Goal: Subscribe to service/newsletter

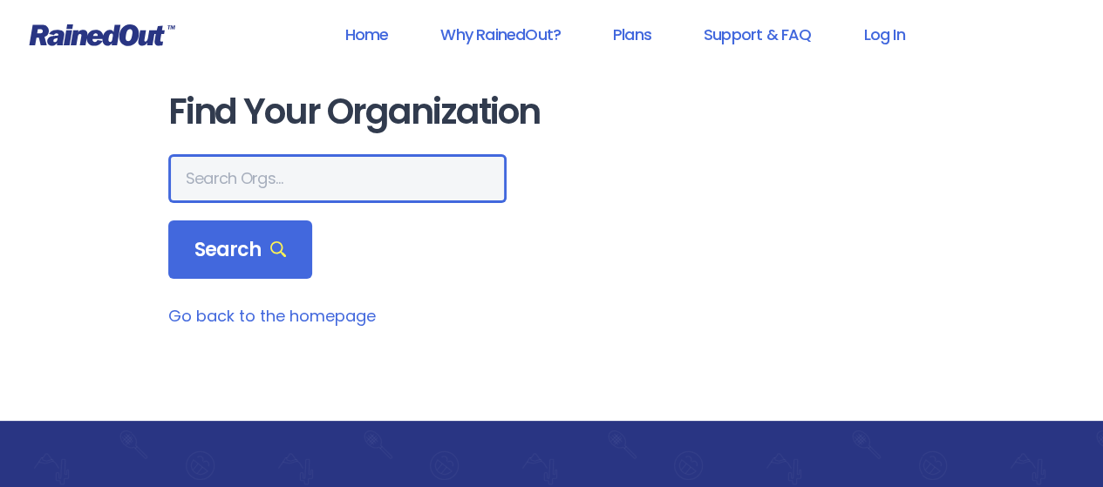
click at [249, 173] on input "text" at bounding box center [337, 178] width 338 height 49
type input "poway vaqueros"
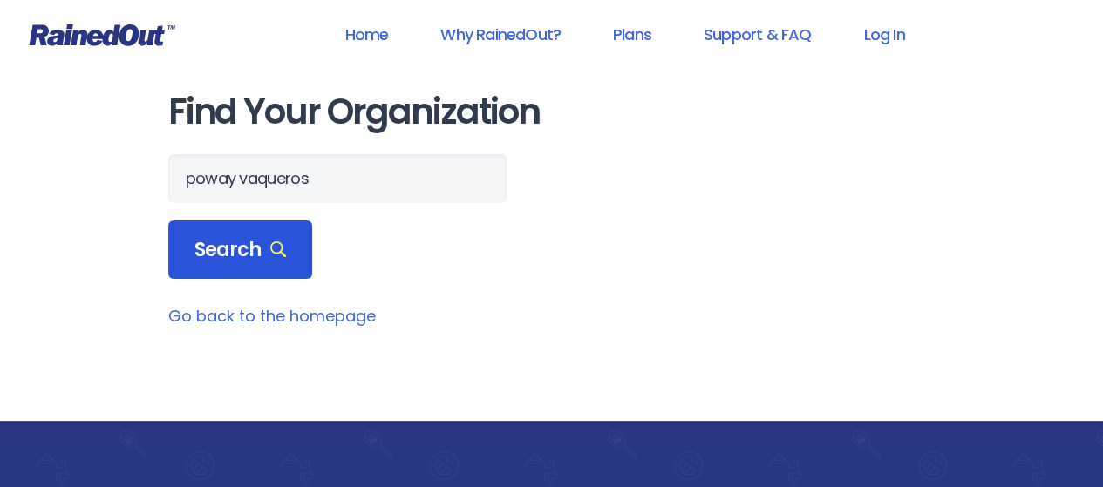
click at [225, 256] on span "Search" at bounding box center [240, 250] width 92 height 24
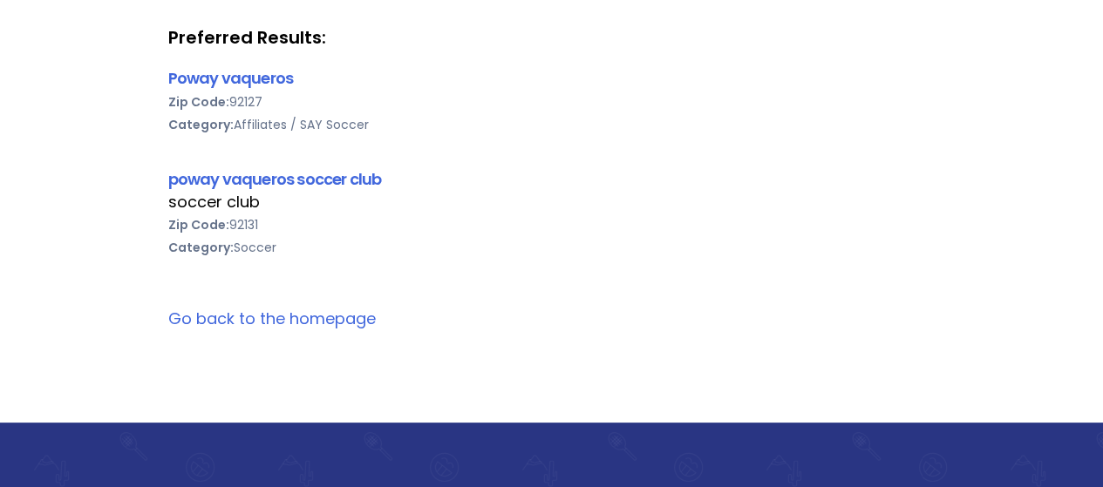
scroll to position [307, 0]
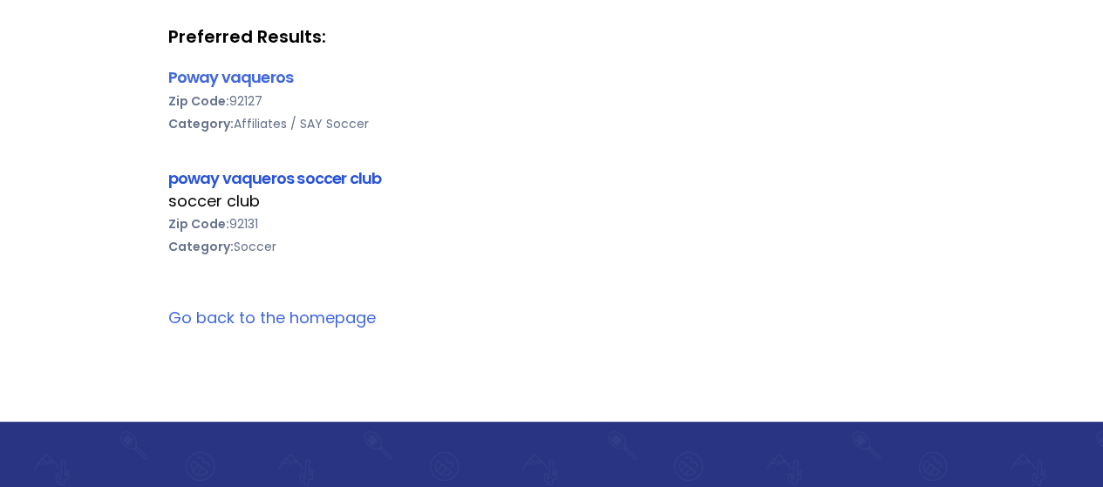
click at [233, 175] on link "poway vaqueros soccer club" at bounding box center [275, 178] width 214 height 22
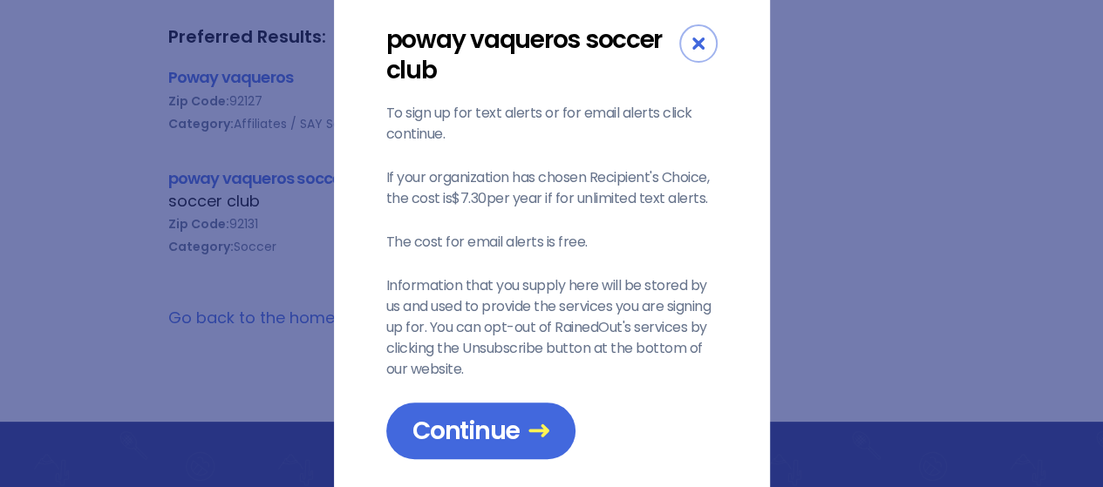
scroll to position [72, 0]
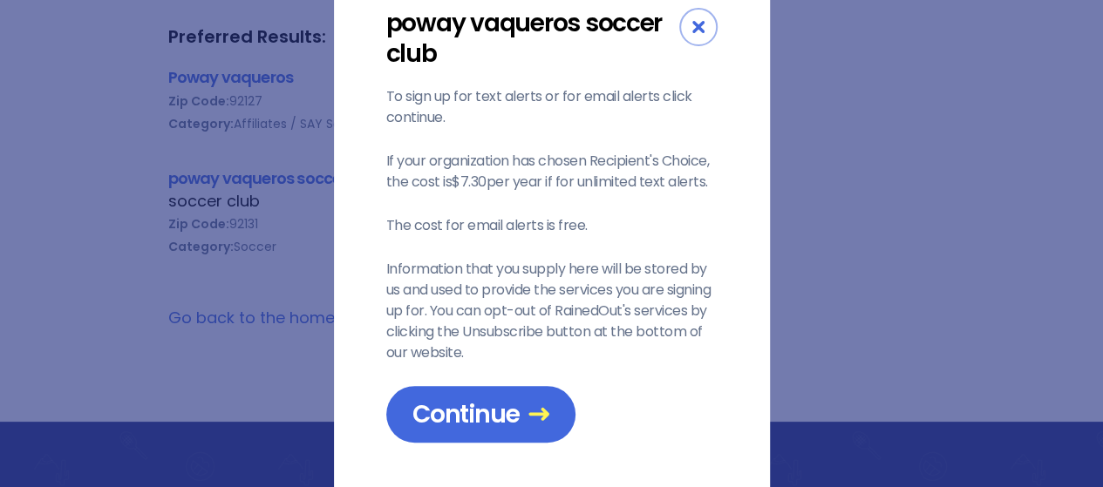
click at [691, 36] on div "Close" at bounding box center [698, 27] width 38 height 38
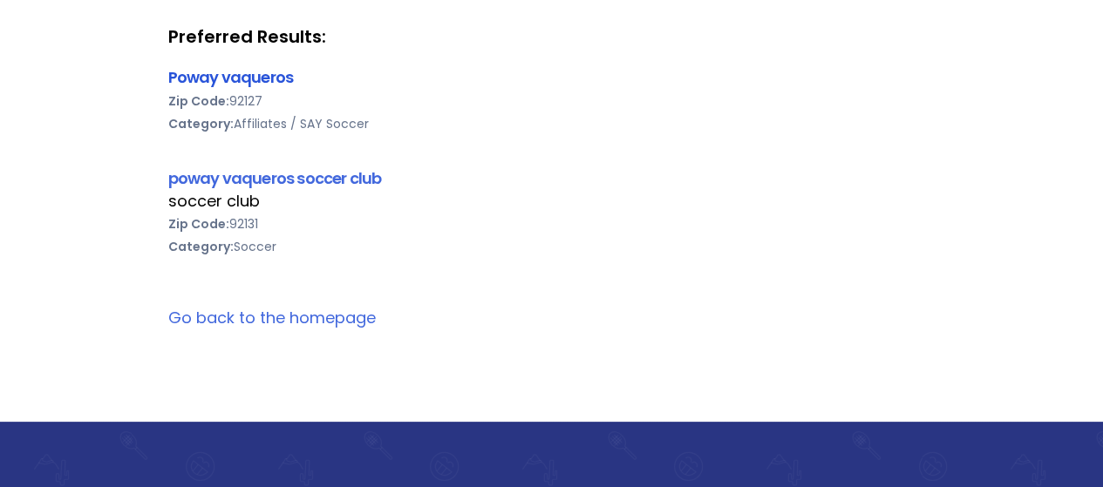
click at [257, 78] on link "Poway vaqueros" at bounding box center [231, 77] width 126 height 22
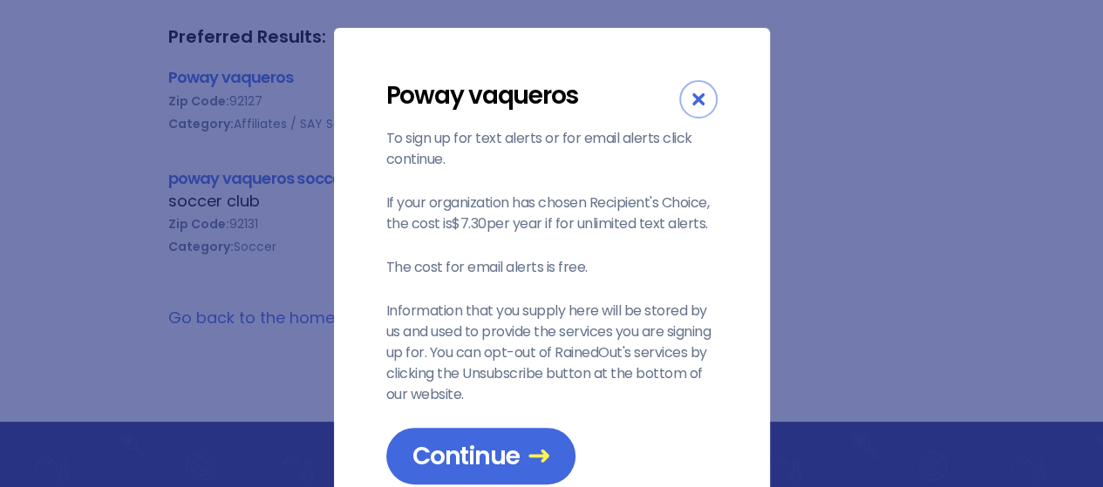
scroll to position [77, 0]
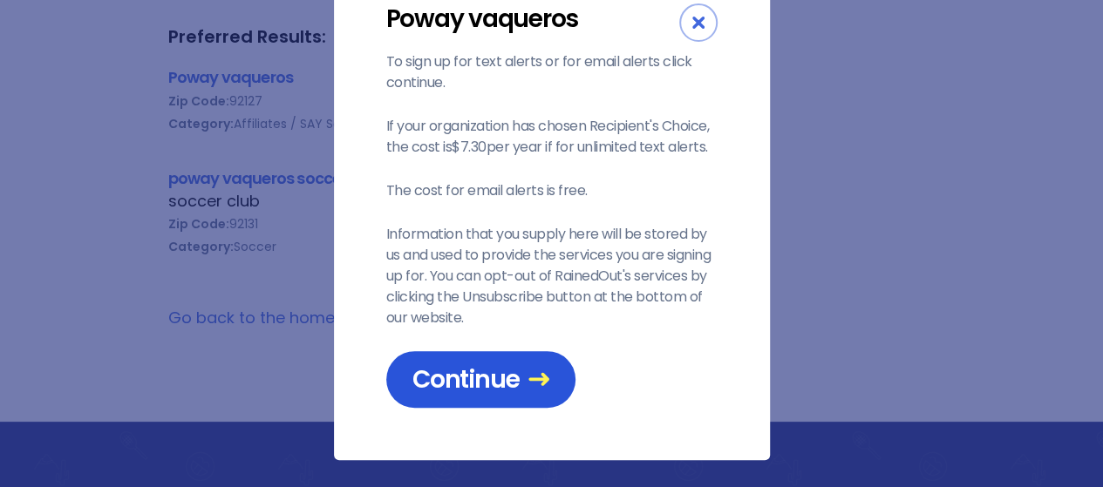
click at [479, 387] on span "Continue" at bounding box center [480, 379] width 137 height 31
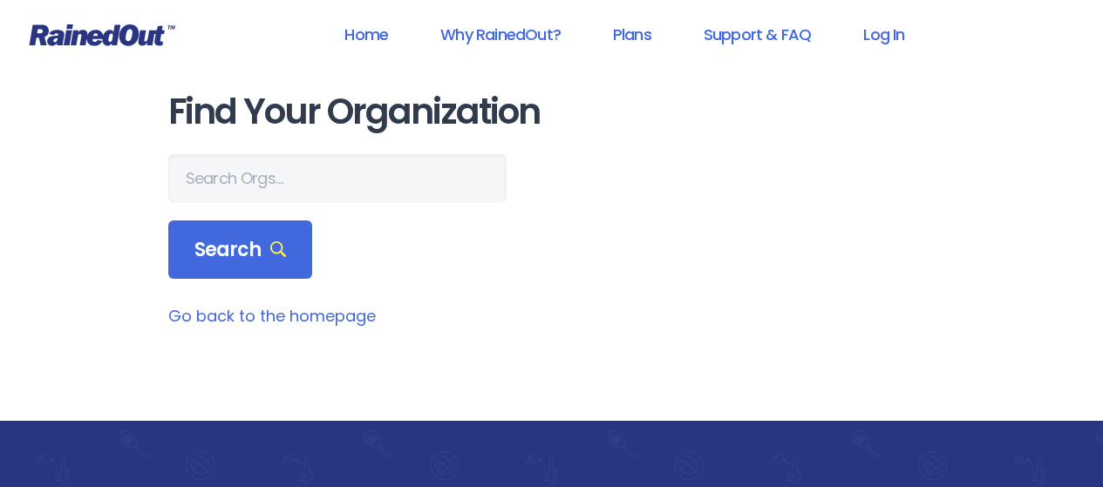
scroll to position [295, 0]
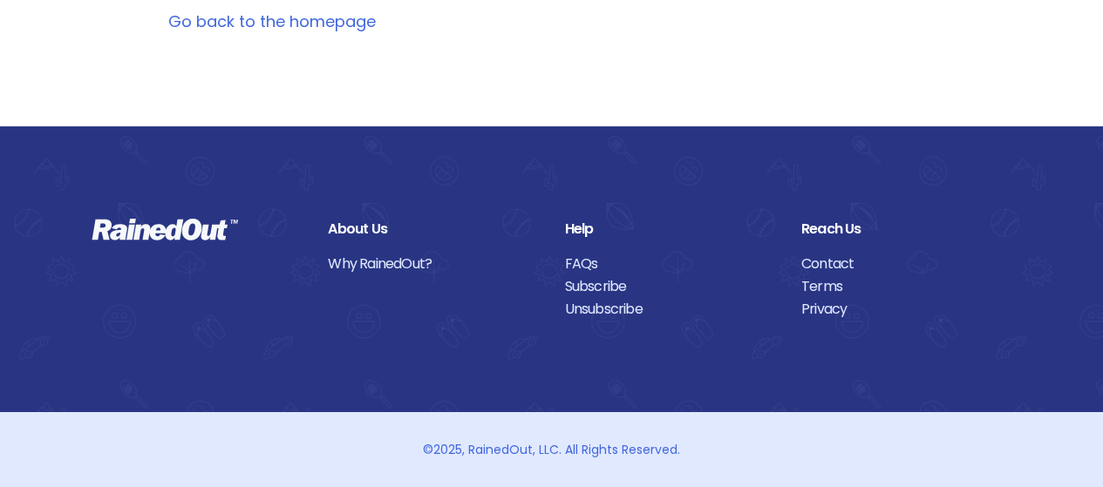
click at [350, 31] on link "Go back to the homepage" at bounding box center [272, 21] width 208 height 22
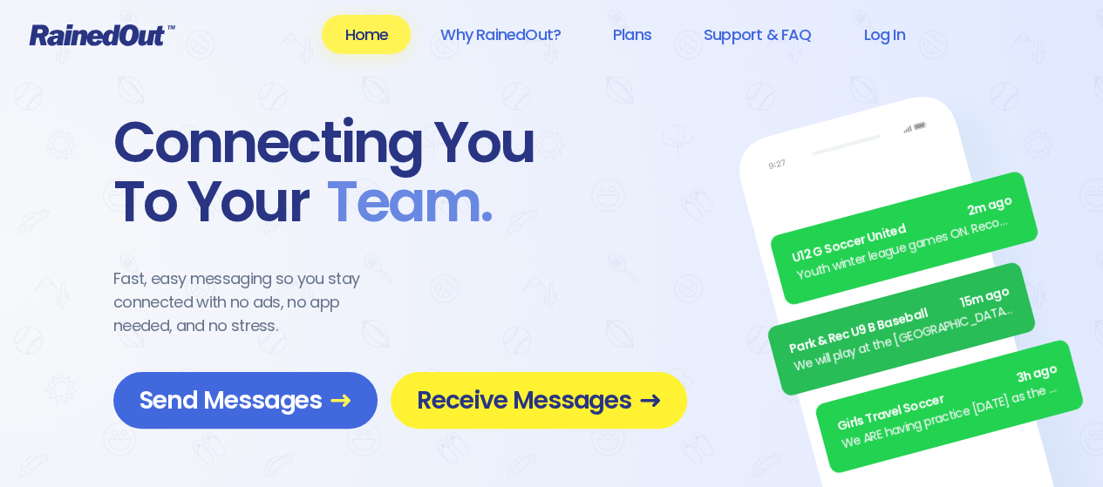
click at [548, 390] on span "Receive Messages" at bounding box center [539, 400] width 244 height 31
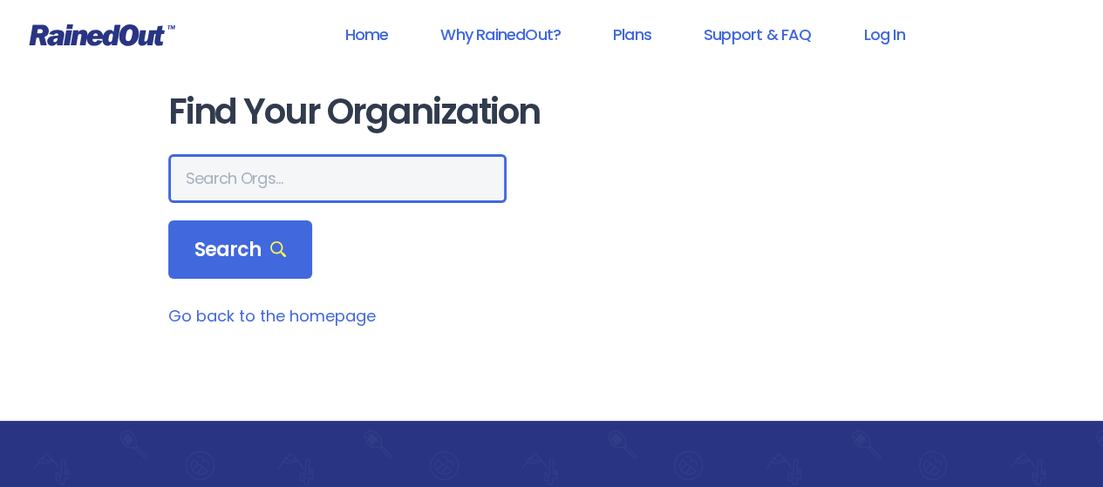
click at [225, 180] on input "text" at bounding box center [337, 178] width 338 height 49
type input "o"
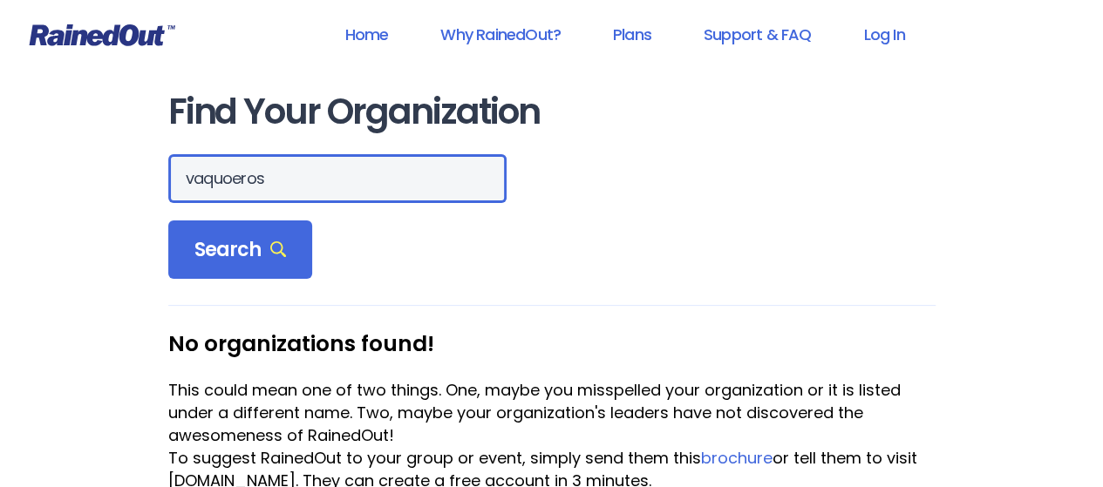
click at [238, 177] on input "vaquoeros" at bounding box center [337, 178] width 338 height 49
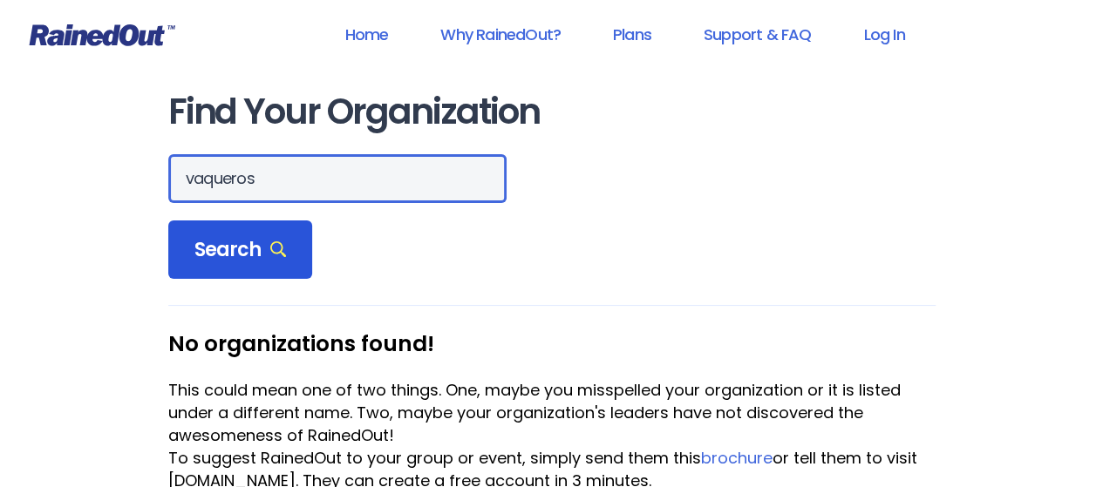
type input "vaqueros"
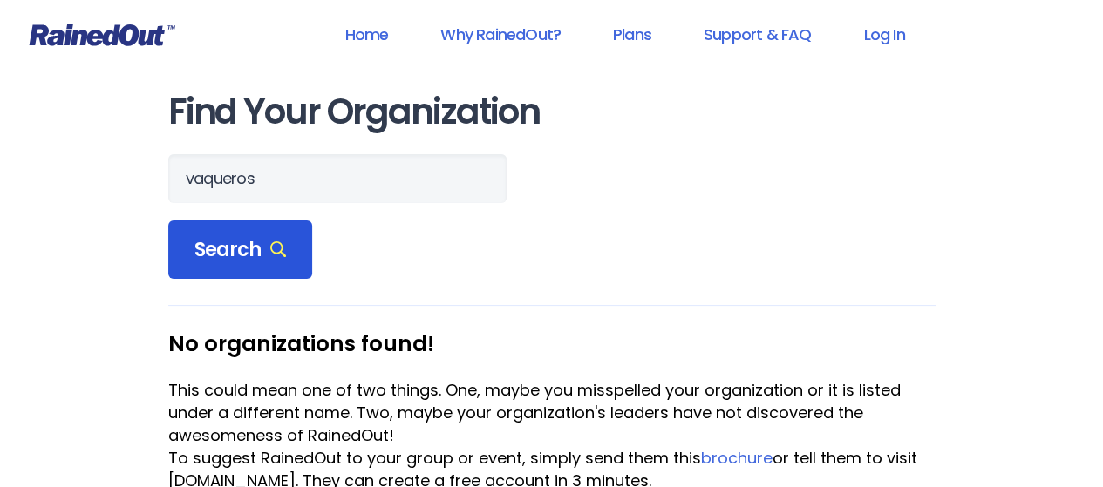
click at [241, 248] on span "Search" at bounding box center [240, 250] width 92 height 24
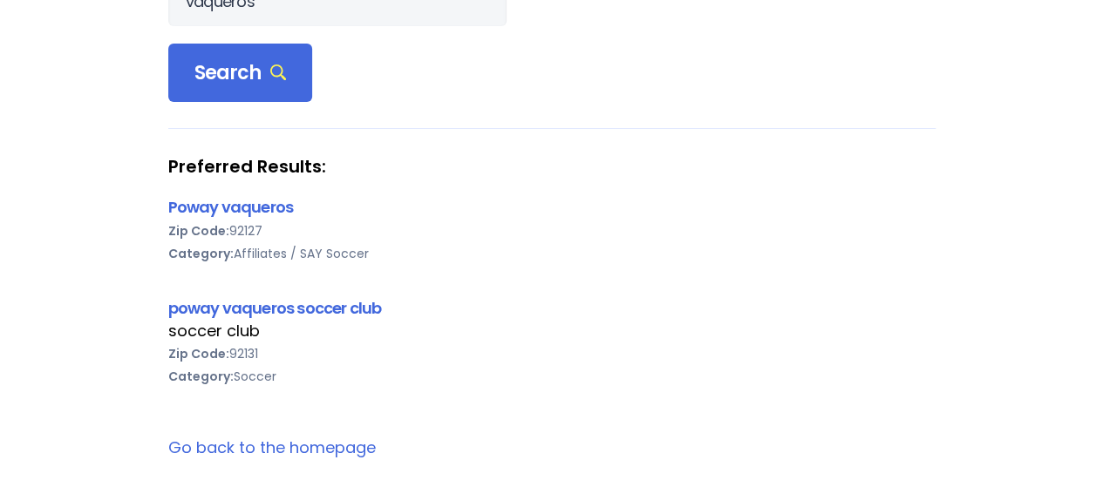
scroll to position [246, 0]
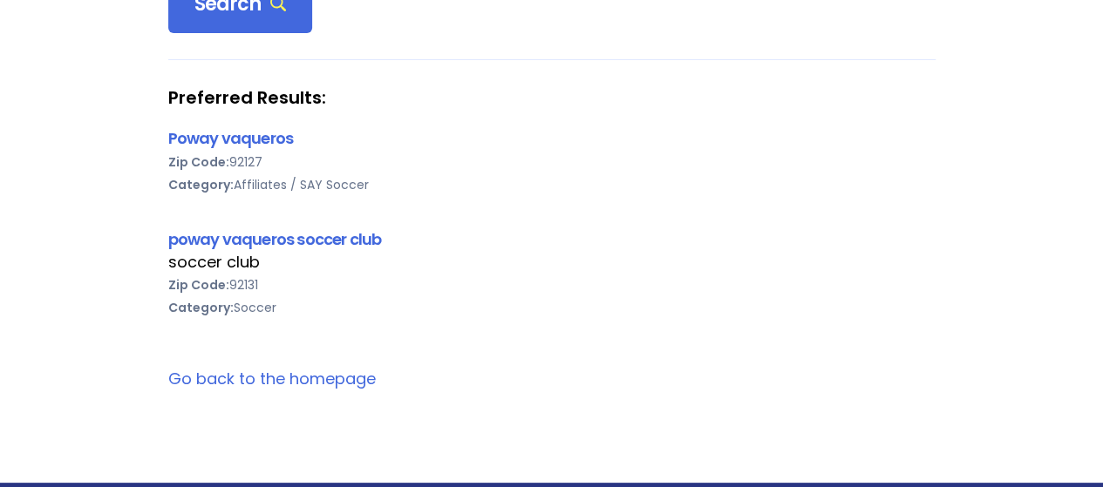
click at [420, 296] on div "Category: Soccer" at bounding box center [551, 307] width 767 height 23
click at [227, 137] on link "Poway vaqueros" at bounding box center [231, 138] width 126 height 22
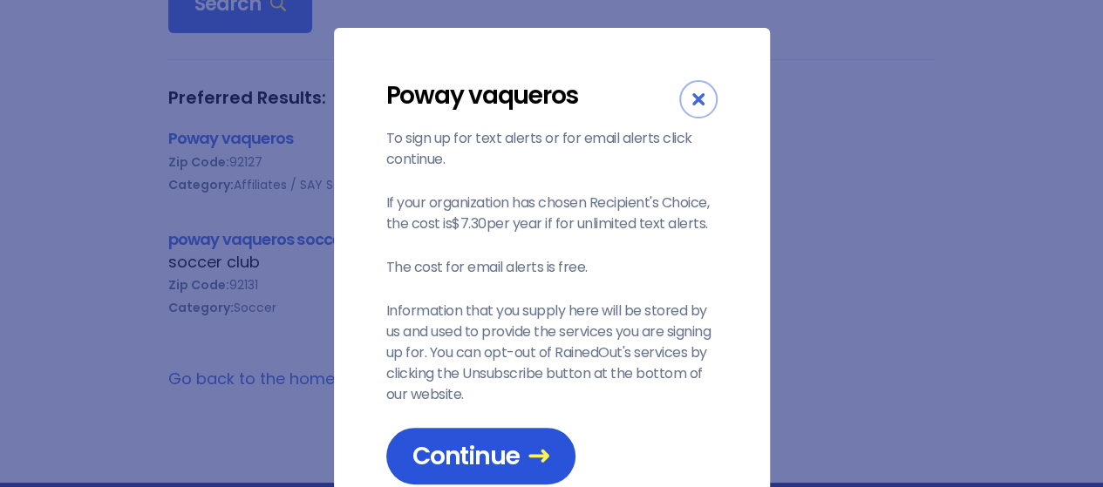
click at [476, 458] on span "Continue" at bounding box center [480, 456] width 137 height 31
